Goal: Task Accomplishment & Management: Manage account settings

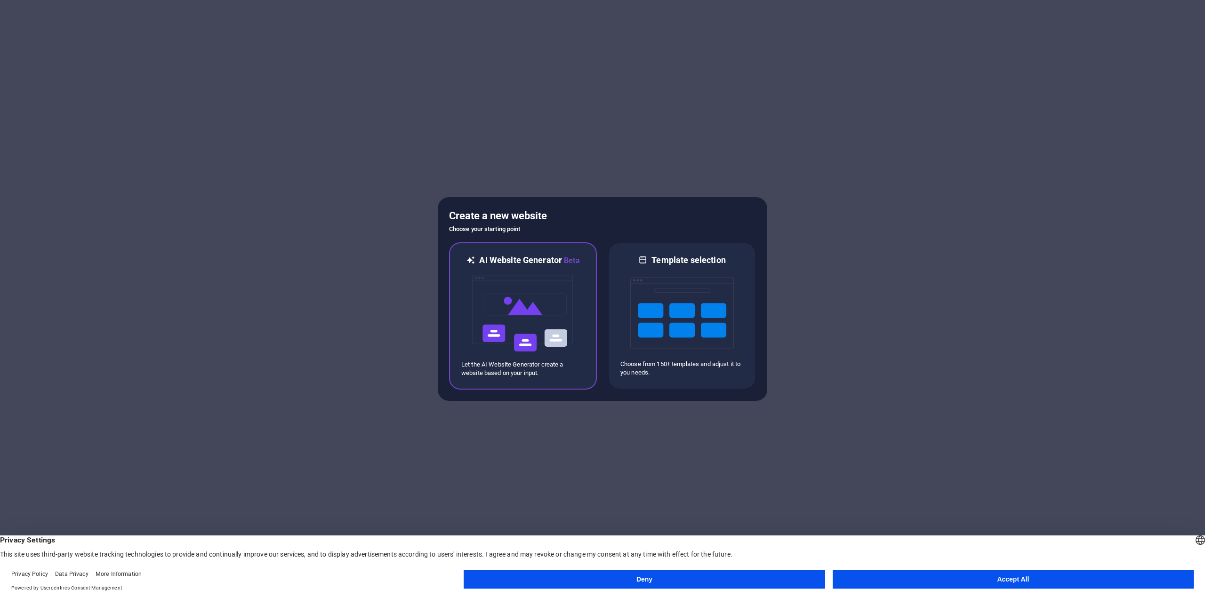
click at [537, 266] on h6 "AI Website Generator Beta" at bounding box center [529, 261] width 100 height 12
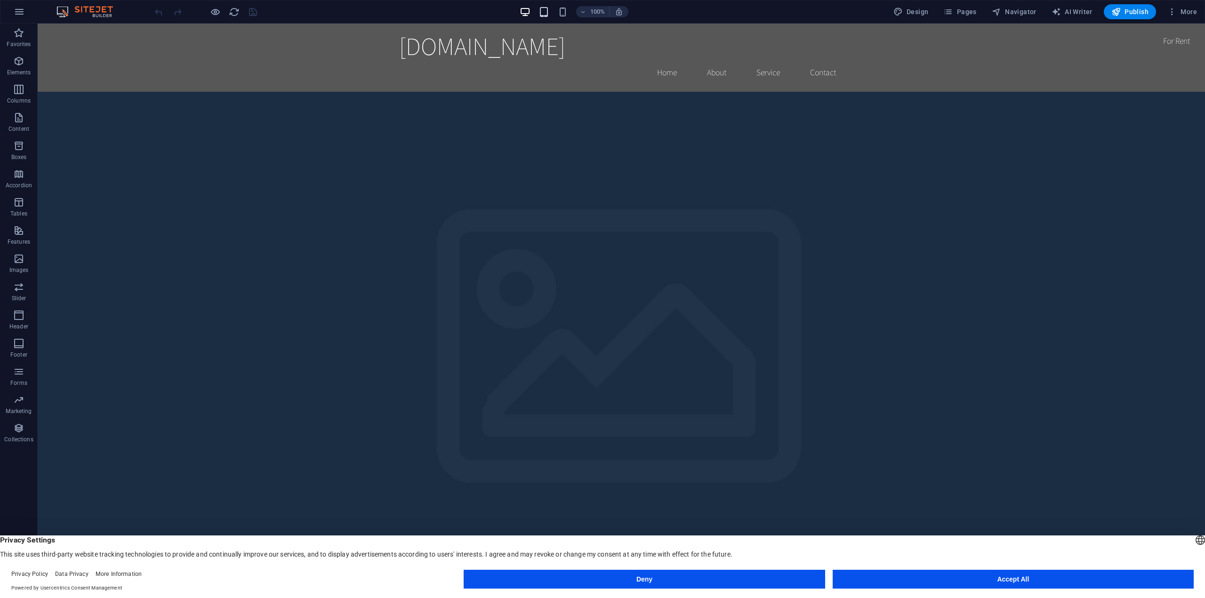
click at [540, 11] on div "100%" at bounding box center [574, 11] width 109 height 15
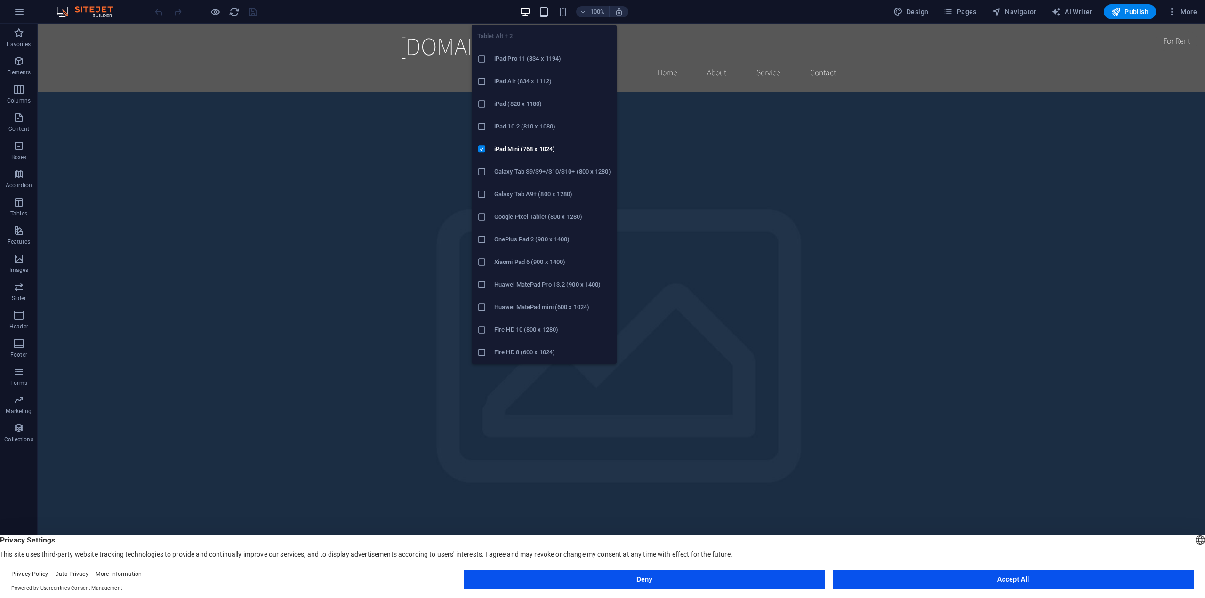
click at [542, 11] on icon "button" at bounding box center [544, 12] width 11 height 11
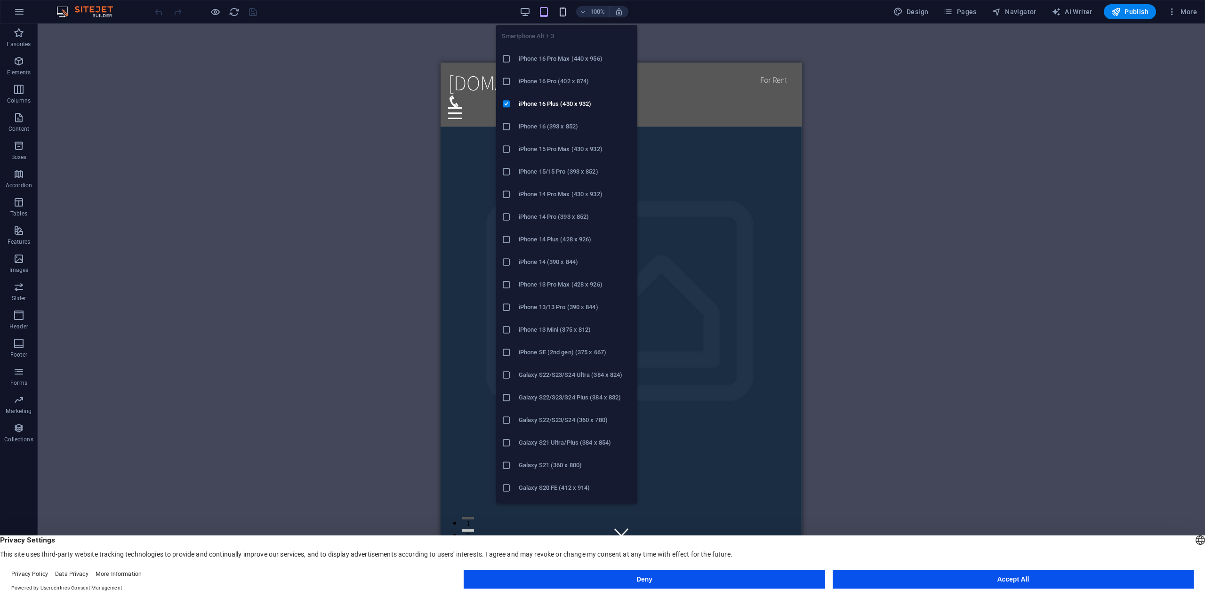
click at [566, 11] on icon "button" at bounding box center [562, 12] width 11 height 11
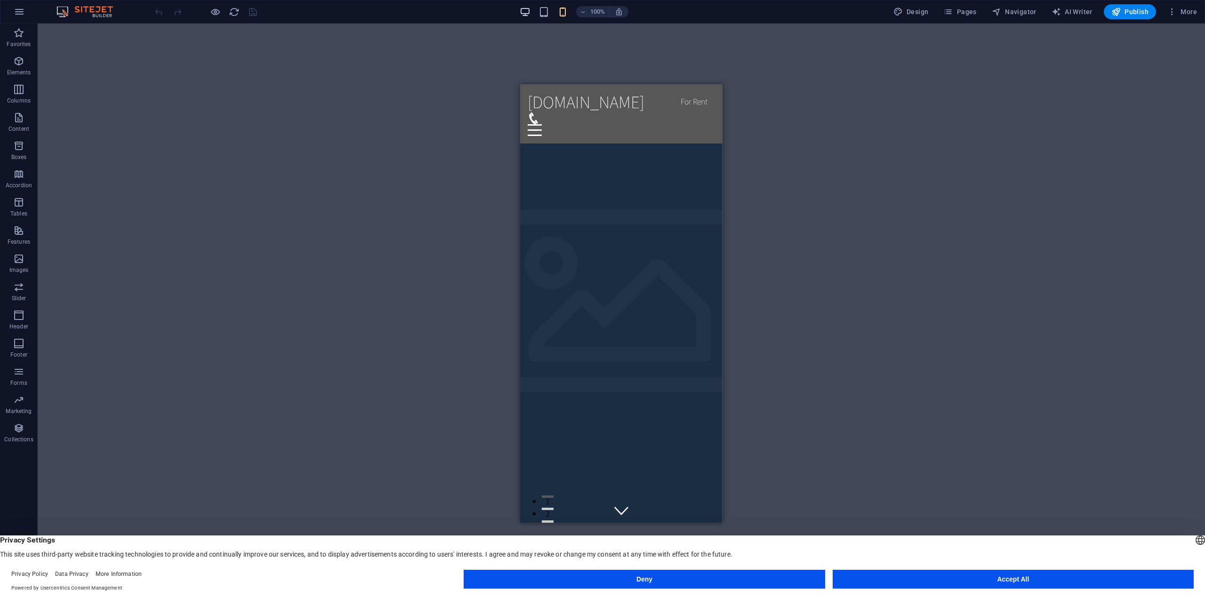
click at [531, 11] on icon "button" at bounding box center [525, 12] width 11 height 11
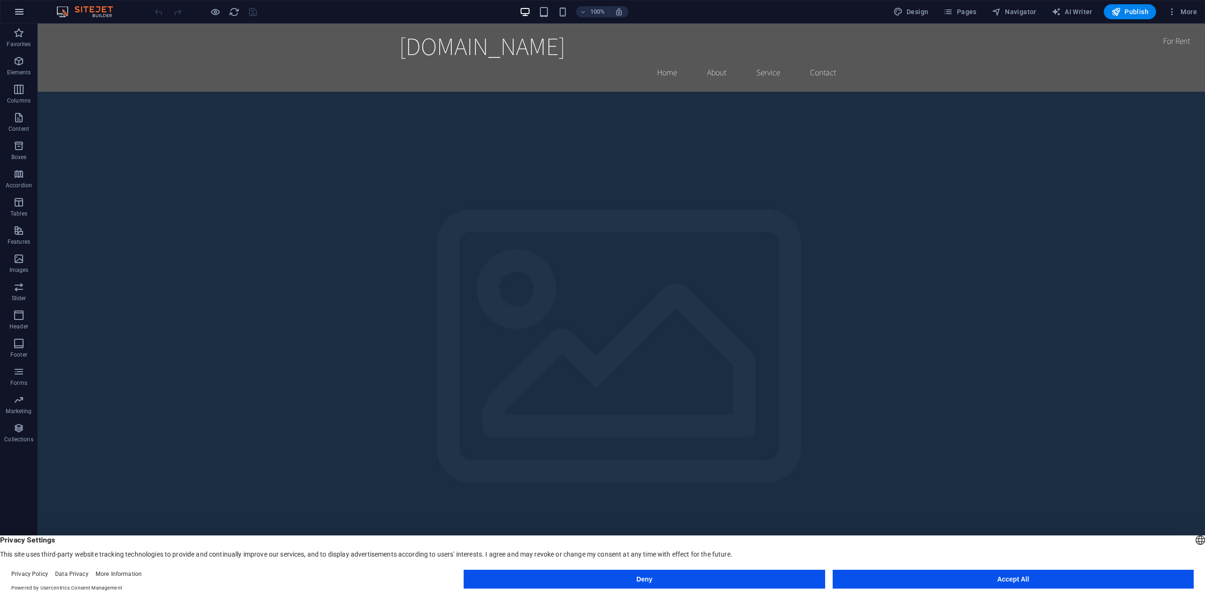
click at [25, 10] on button "button" at bounding box center [19, 11] width 23 height 23
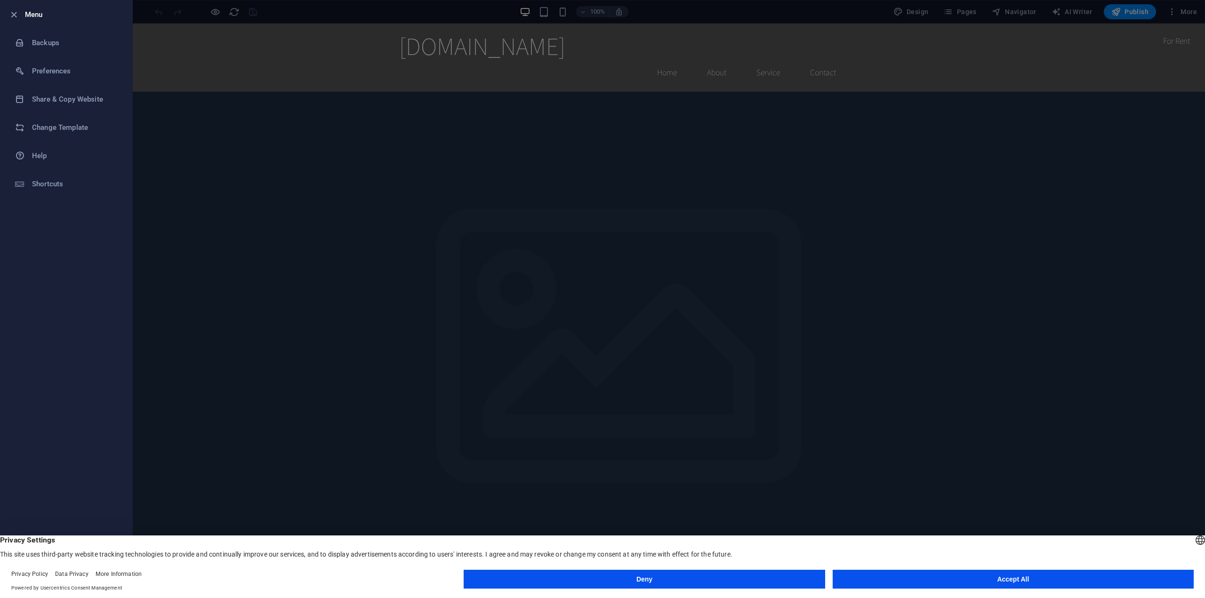
click at [25, 10] on h6 "Menu" at bounding box center [75, 14] width 100 height 11
click at [19, 11] on icon "button" at bounding box center [13, 14] width 11 height 11
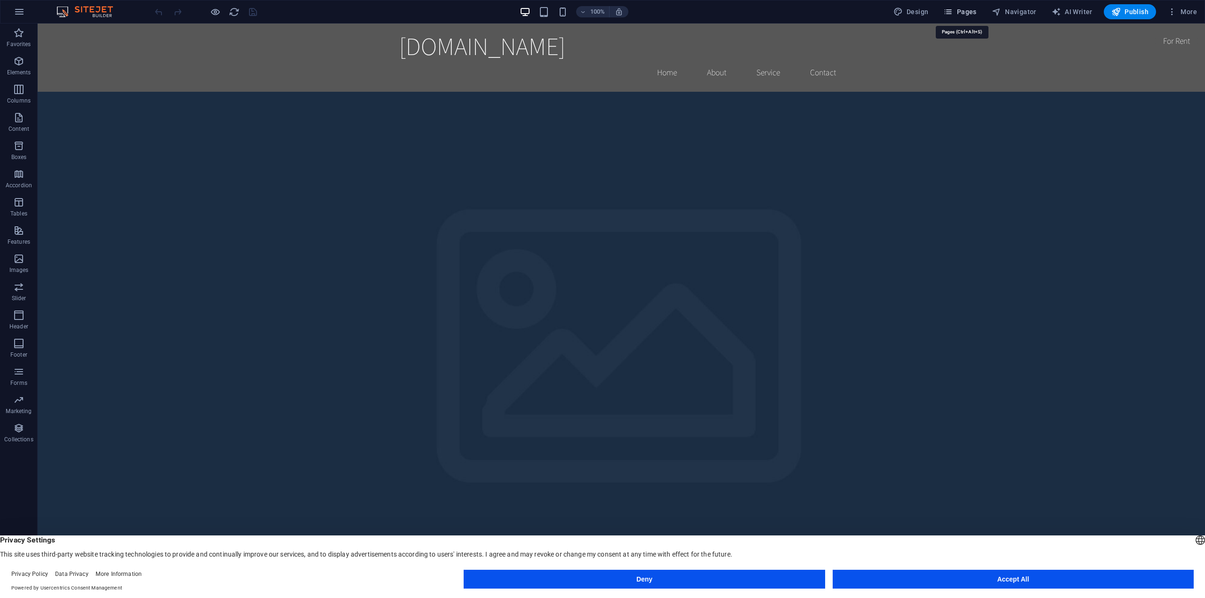
click at [948, 10] on icon "button" at bounding box center [947, 11] width 9 height 9
click at [1171, 11] on icon "button" at bounding box center [1172, 11] width 9 height 9
